Goal: Transaction & Acquisition: Purchase product/service

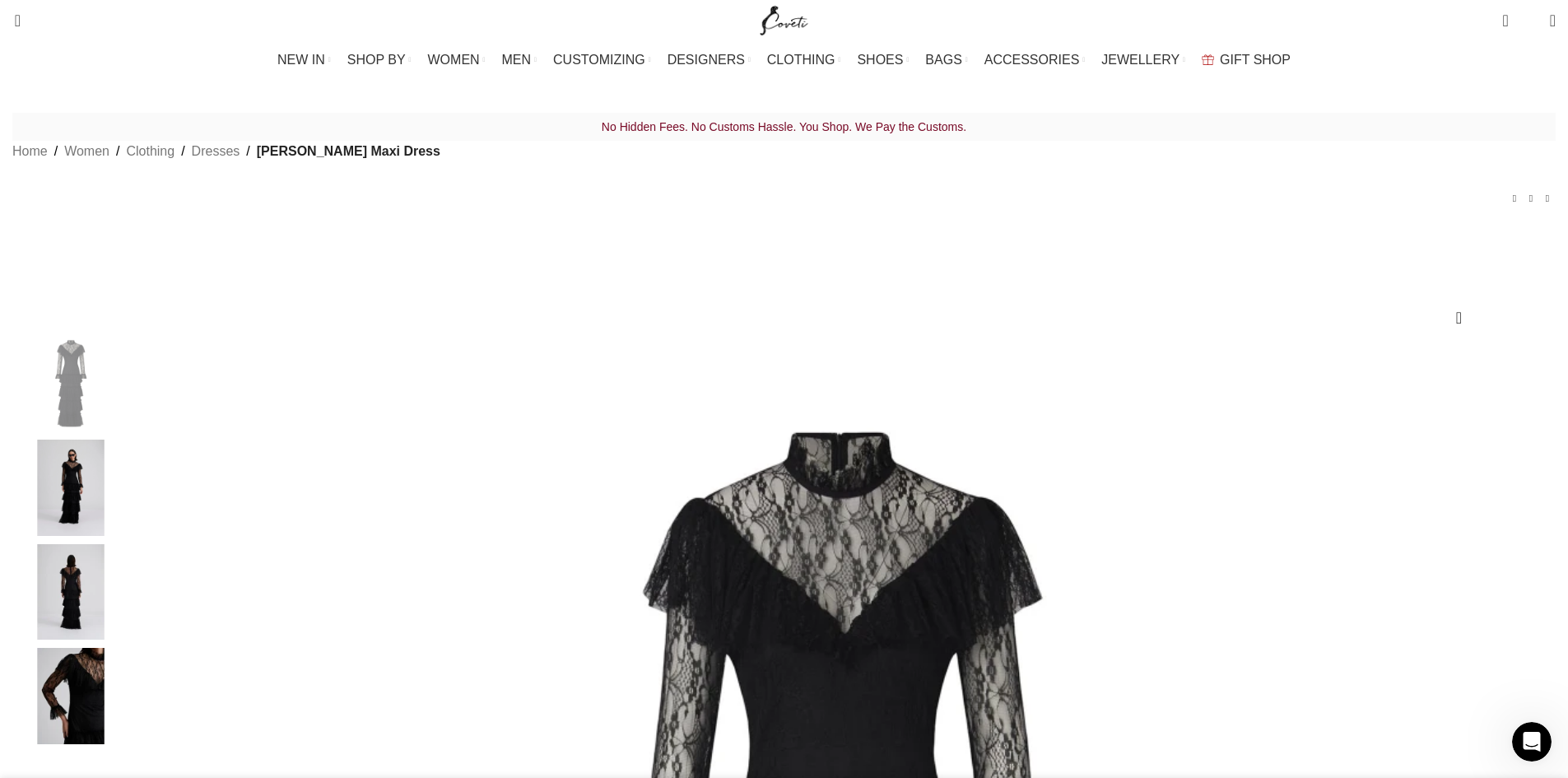
drag, startPoint x: 1139, startPoint y: 411, endPoint x: 1088, endPoint y: 401, distance: 52.0
click at [121, 533] on img "2 / 4" at bounding box center [71, 488] width 100 height 96
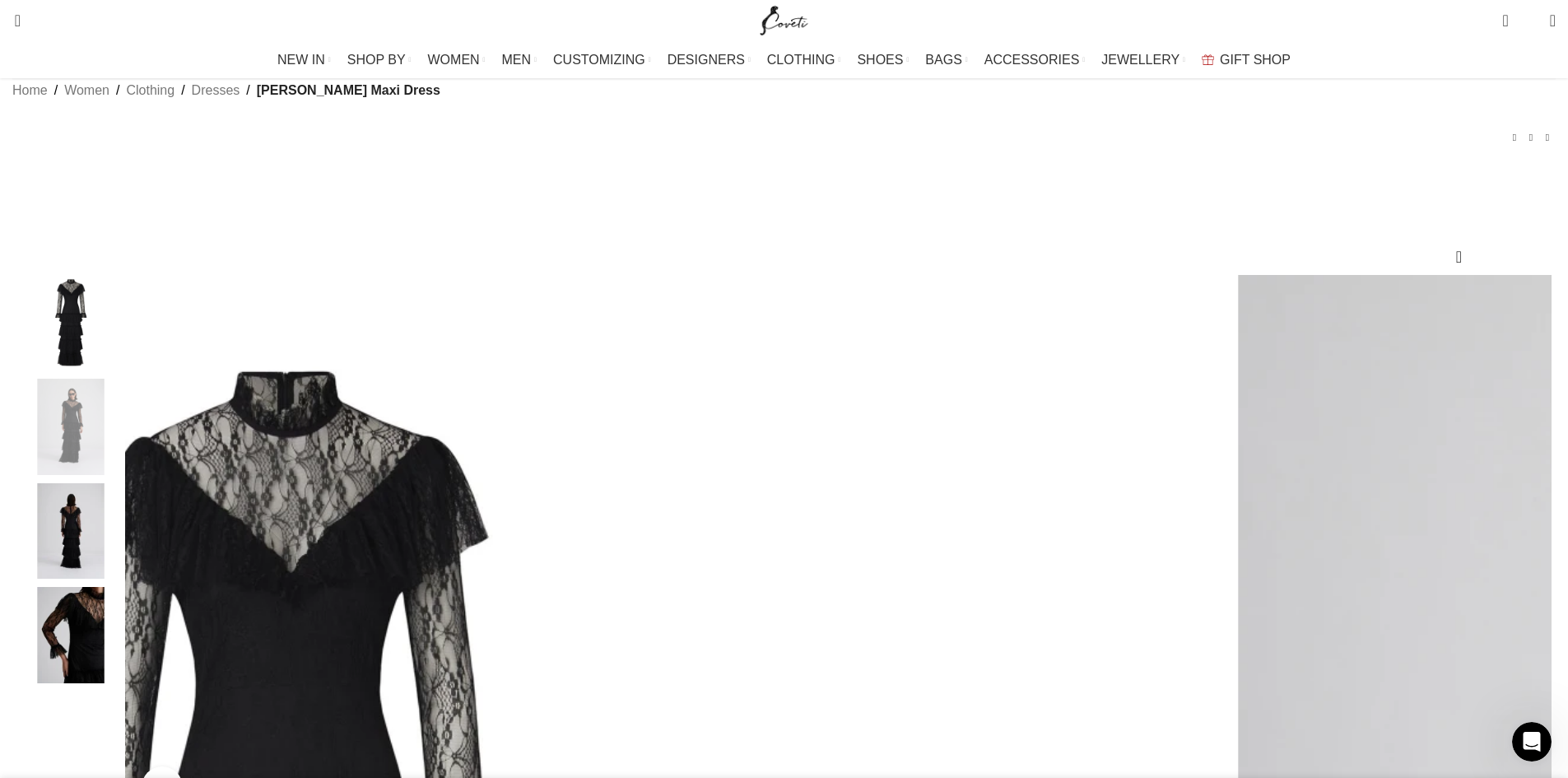
scroll to position [165, 0]
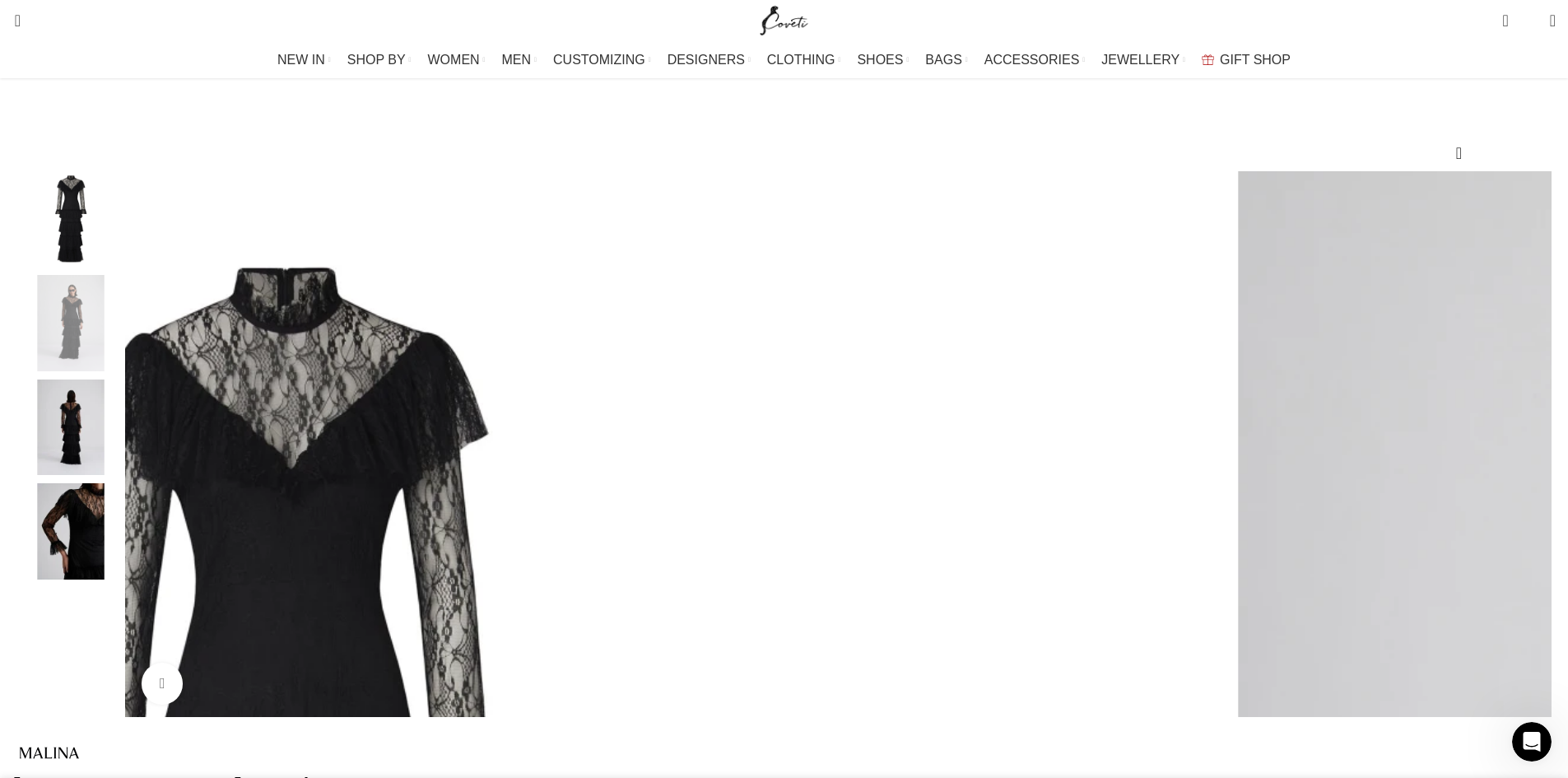
click at [121, 536] on img "4 / 4" at bounding box center [71, 531] width 100 height 96
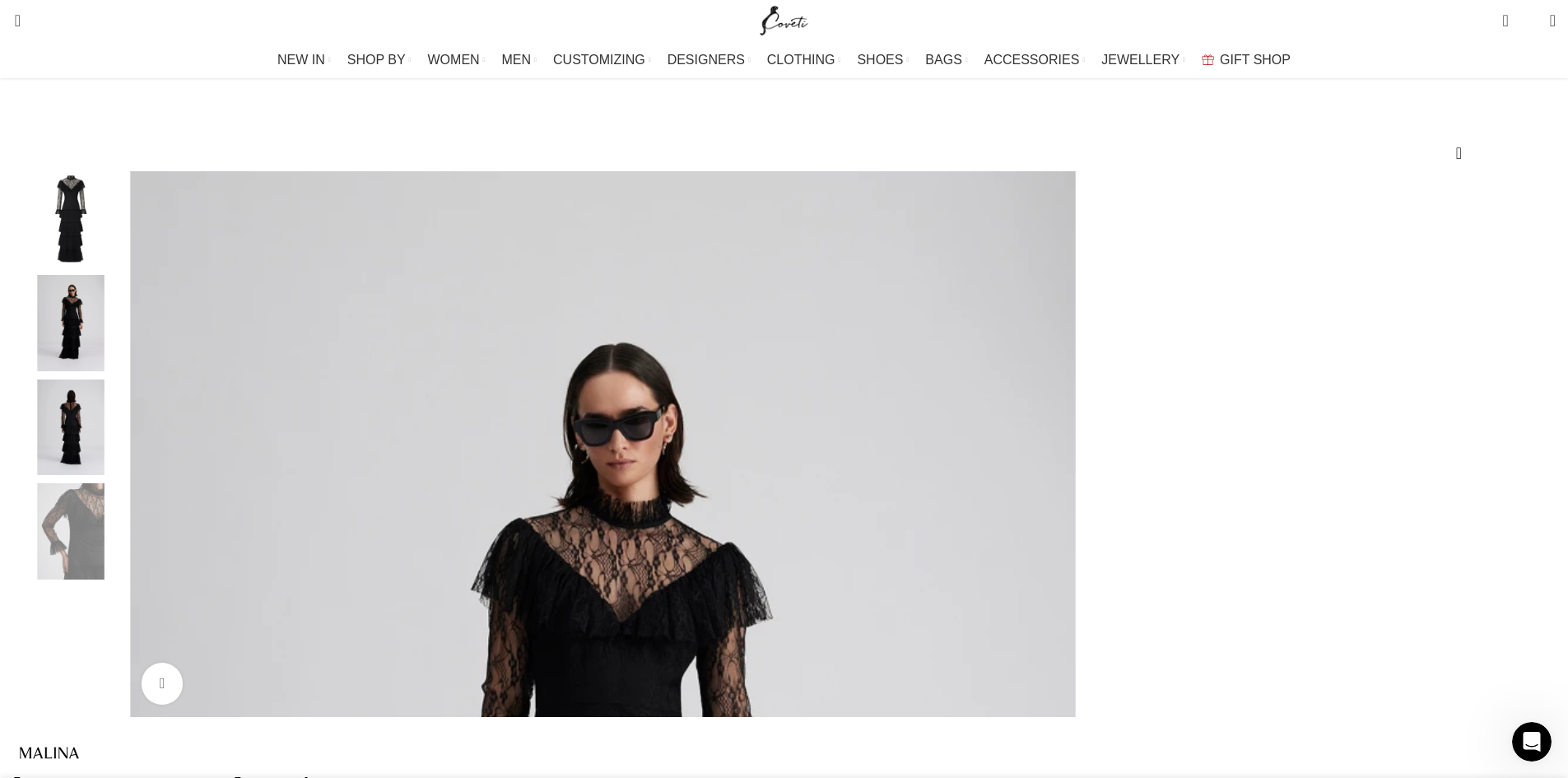
click at [121, 580] on img "4 / 4" at bounding box center [71, 531] width 100 height 96
click at [121, 578] on img "4 / 4" at bounding box center [71, 531] width 100 height 96
click at [121, 443] on img "3 / 4" at bounding box center [71, 427] width 100 height 96
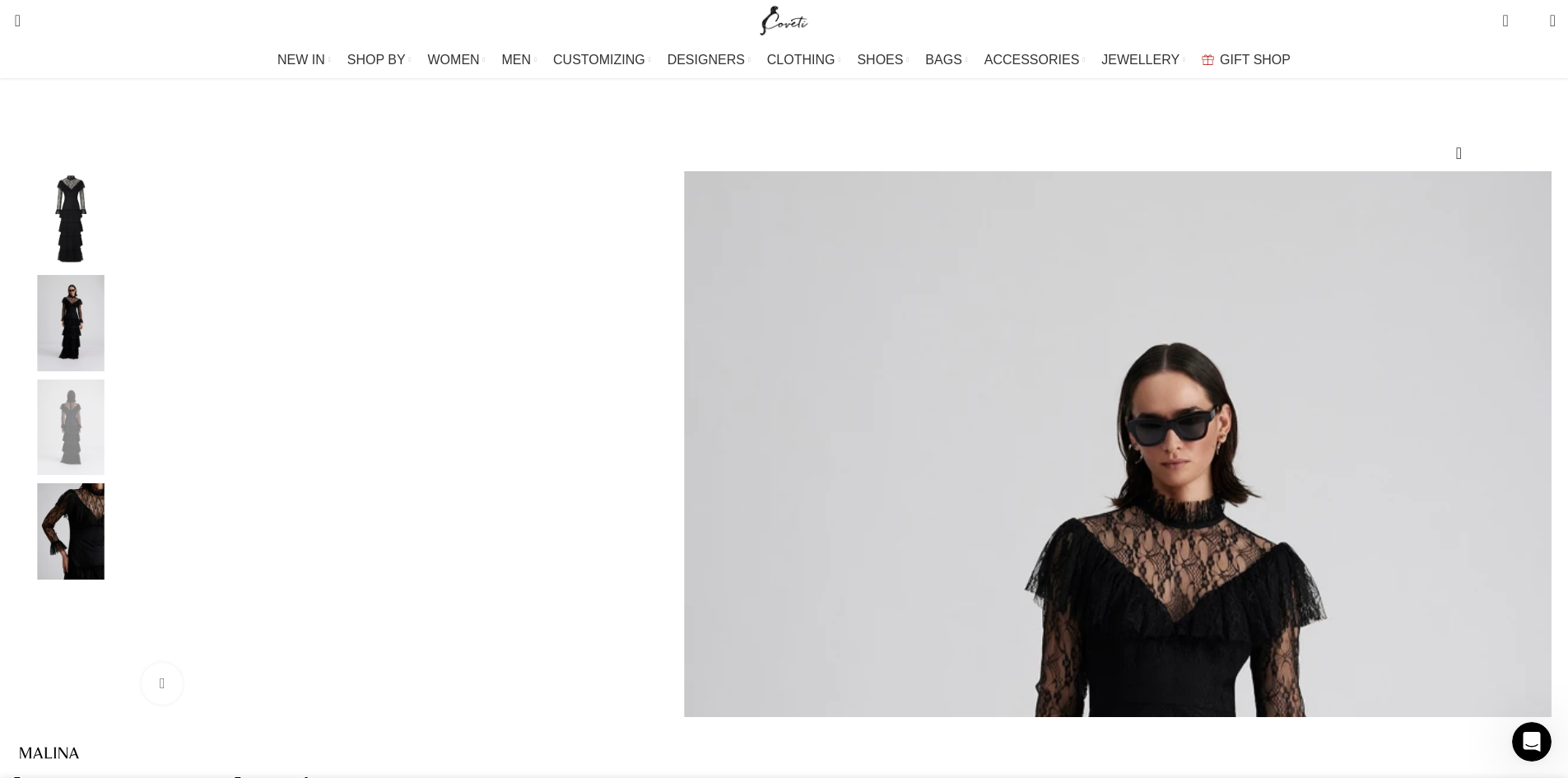
click at [121, 330] on img "2 / 4" at bounding box center [71, 323] width 100 height 96
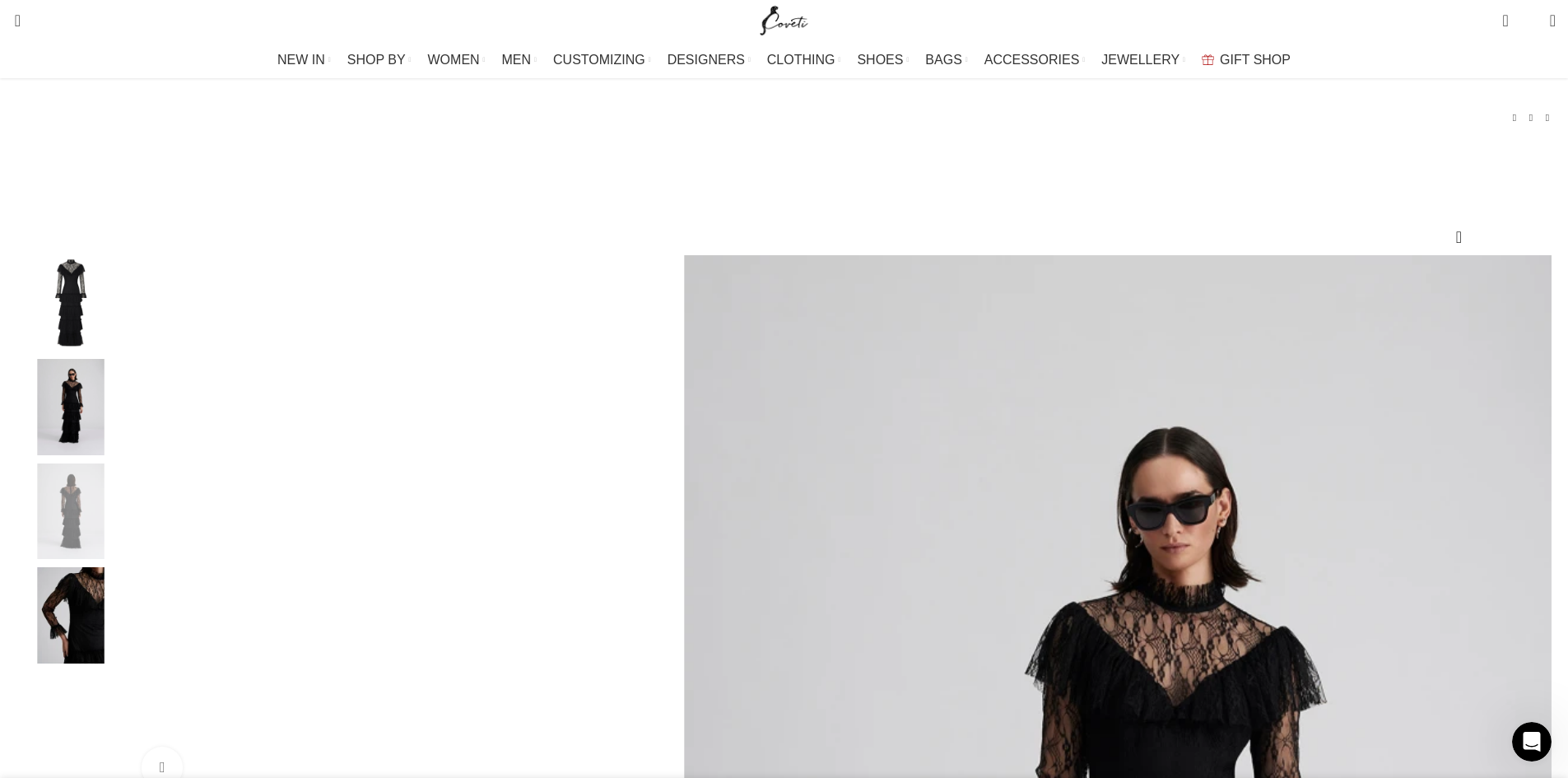
scroll to position [0, 0]
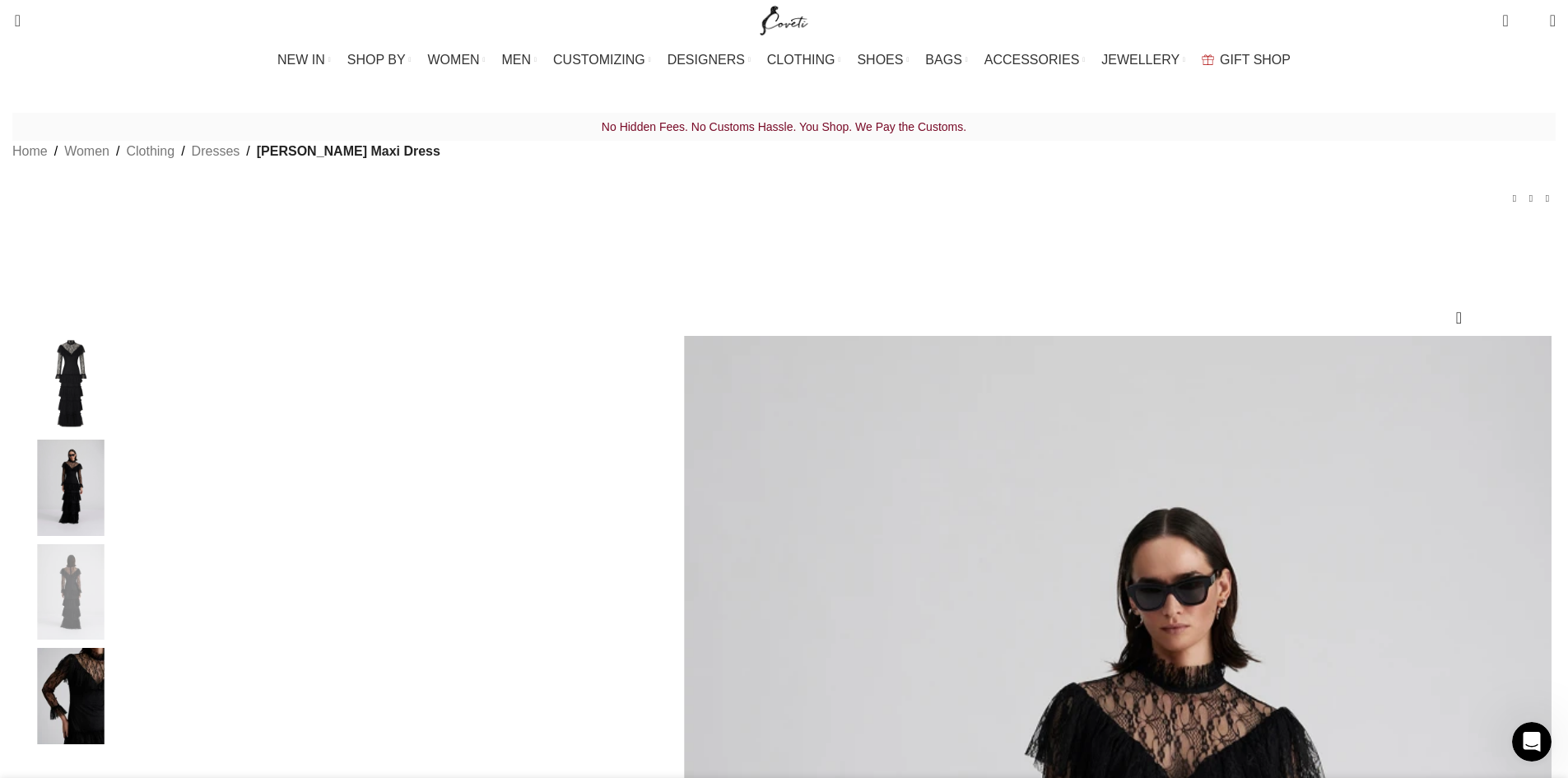
click at [440, 162] on span "[PERSON_NAME] Maxi Dress" at bounding box center [349, 151] width 184 height 22
click at [241, 162] on link "Dresses" at bounding box center [215, 151] width 48 height 22
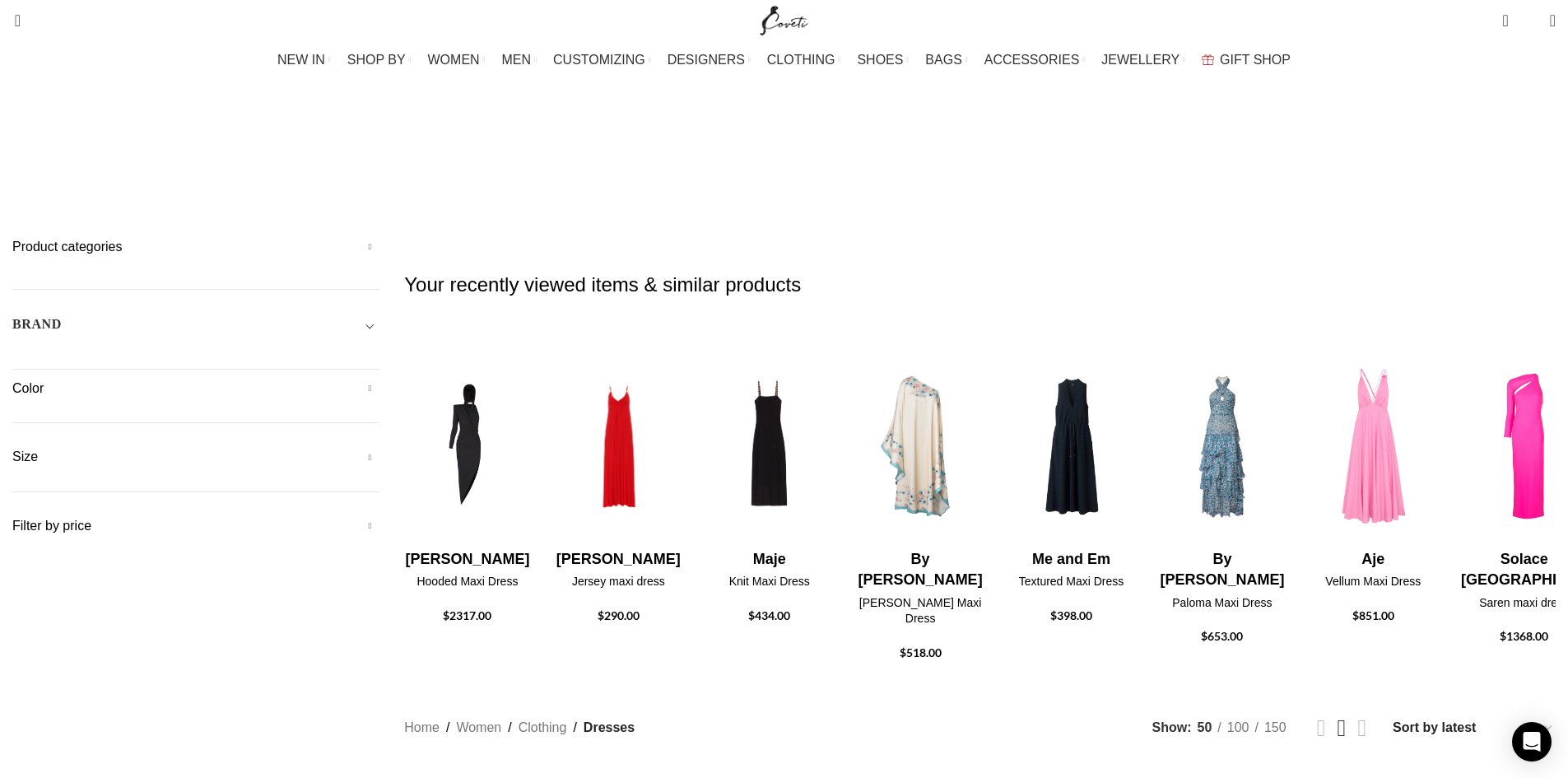
click at [356, 379] on h5 "Color" at bounding box center [196, 388] width 367 height 18
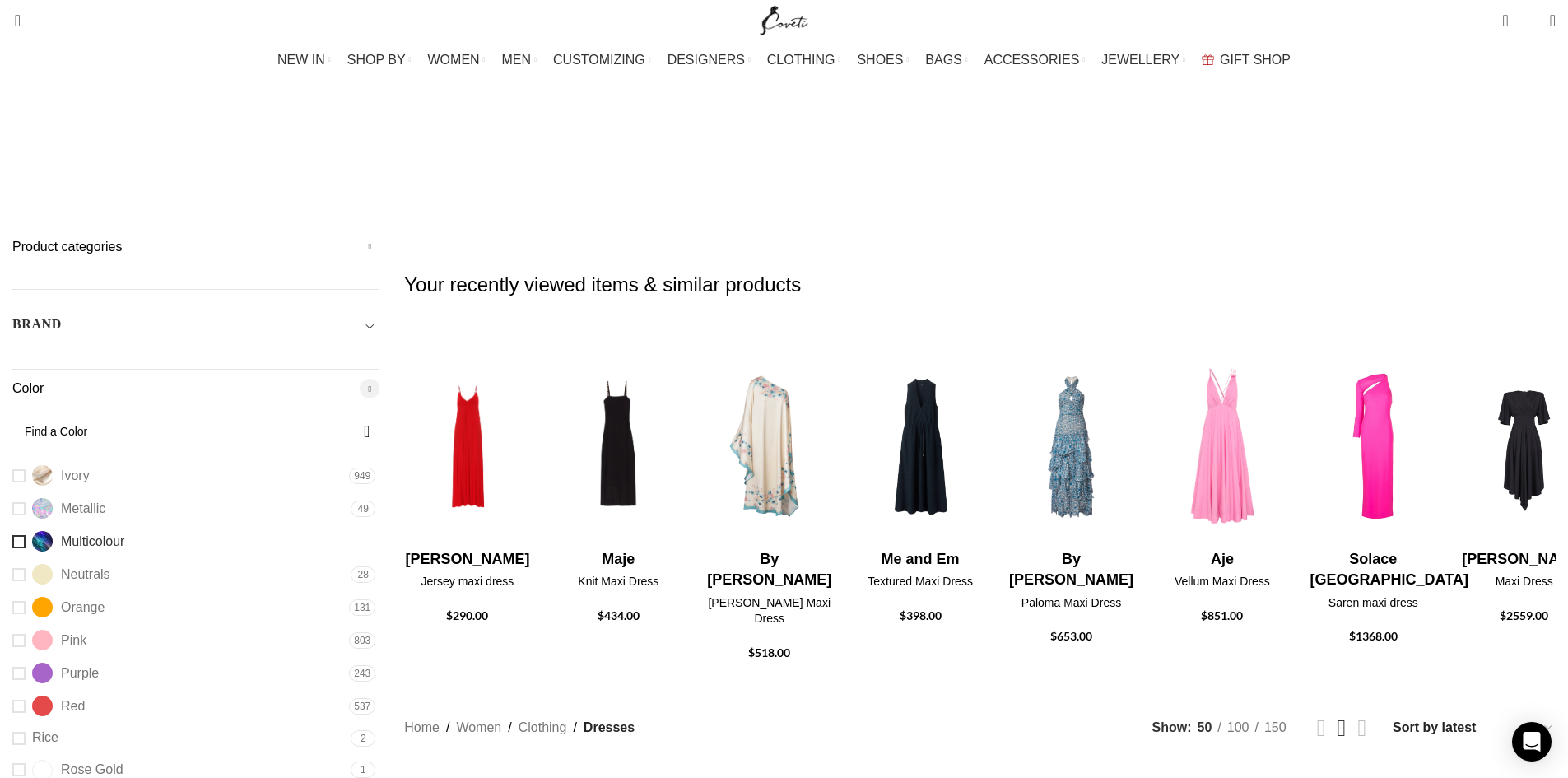
scroll to position [329, 0]
click at [297, 589] on link "Pink Pink" at bounding box center [179, 603] width 333 height 28
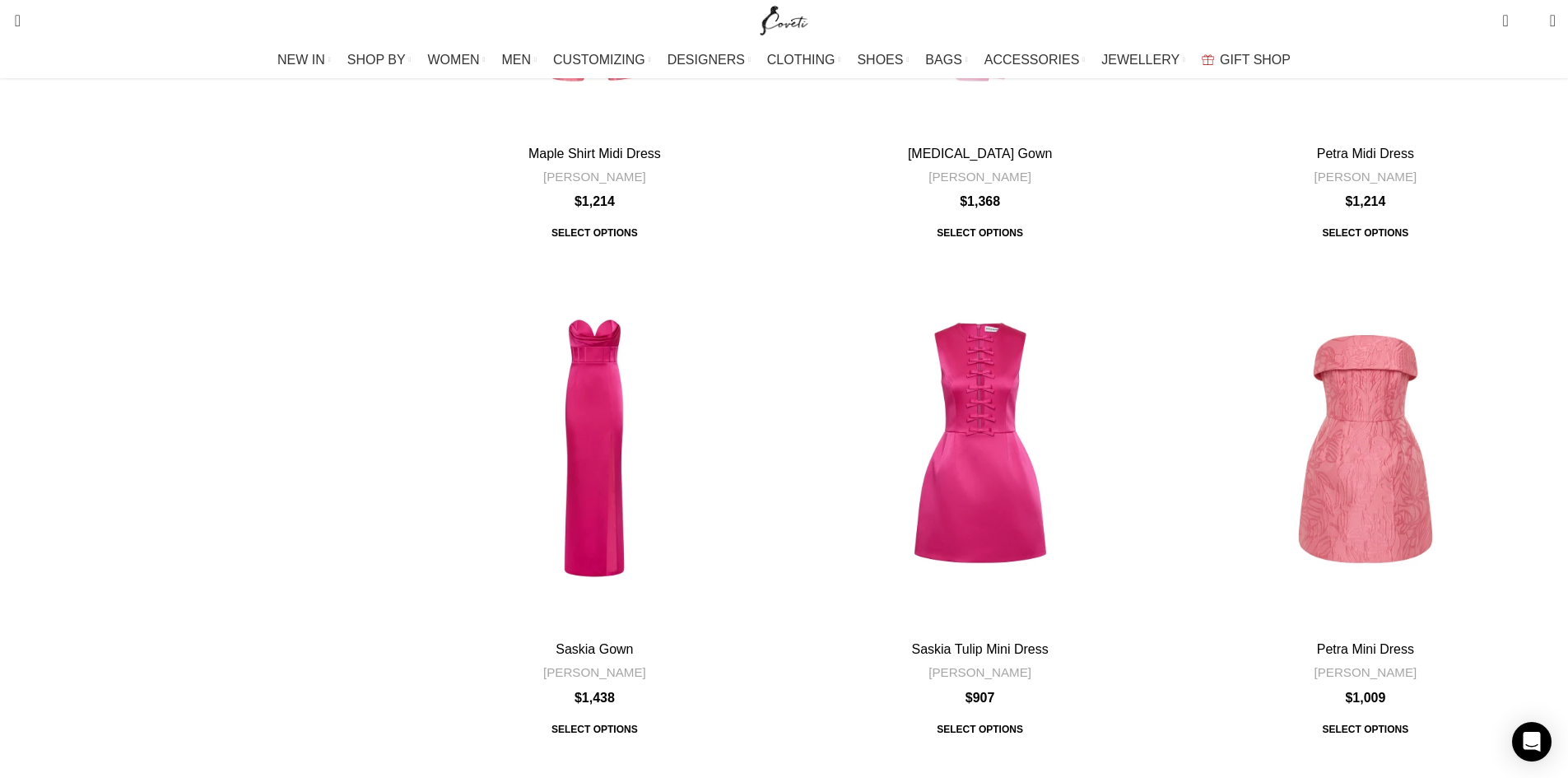
scroll to position [5353, 0]
